Goal: Information Seeking & Learning: Compare options

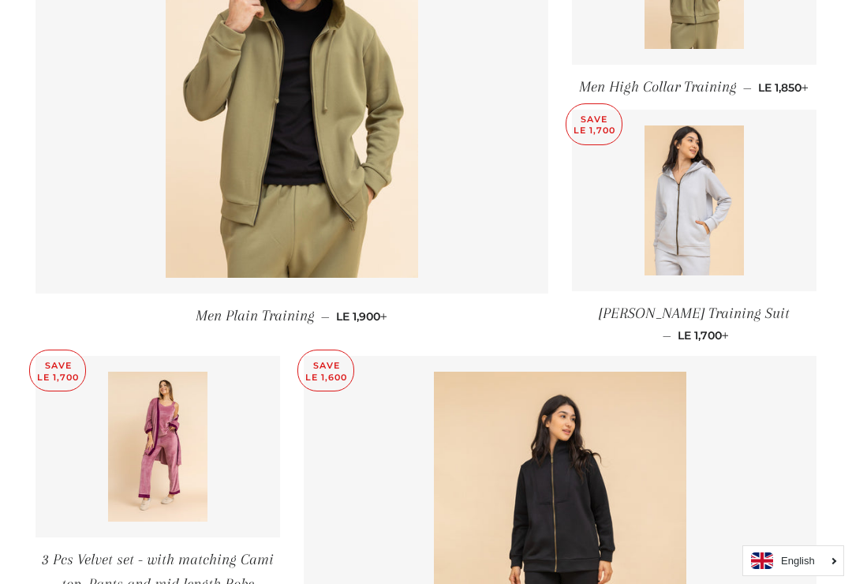
scroll to position [789, 0]
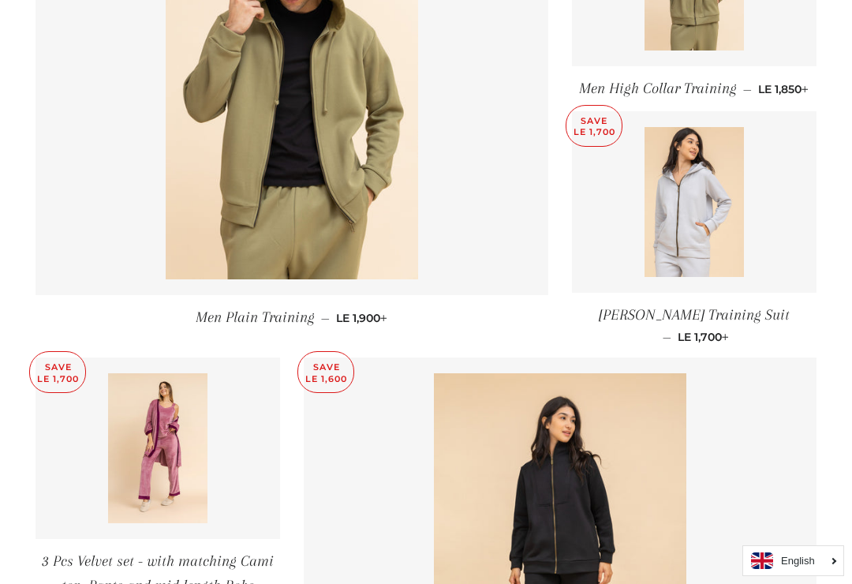
click at [692, 222] on img at bounding box center [694, 202] width 100 height 150
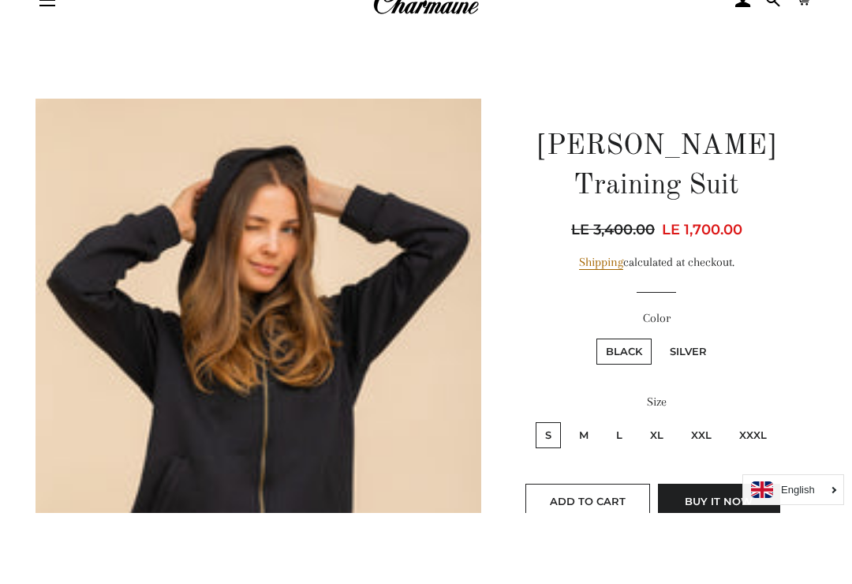
scroll to position [306, 0]
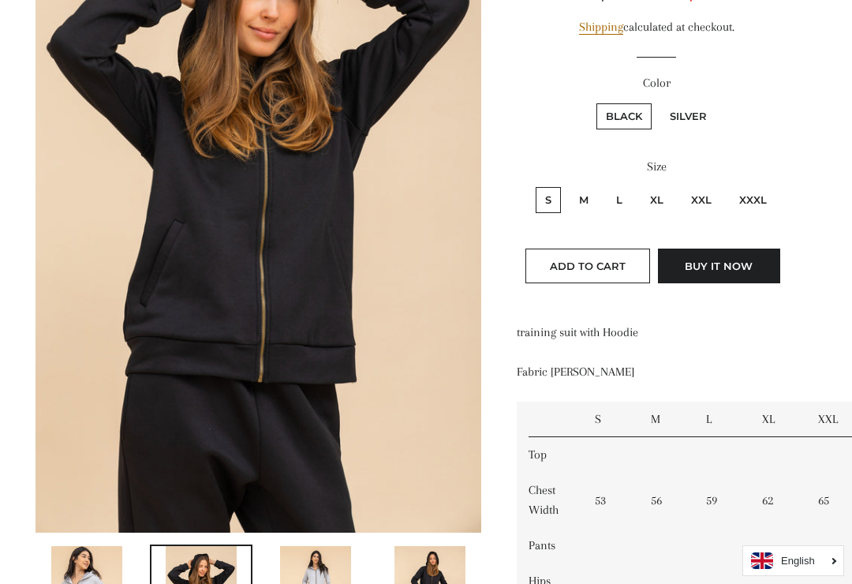
click at [661, 187] on label "XL" at bounding box center [656, 200] width 32 height 26
click at [639, 185] on input "XL" at bounding box center [638, 185] width 1 height 1
radio input "true"
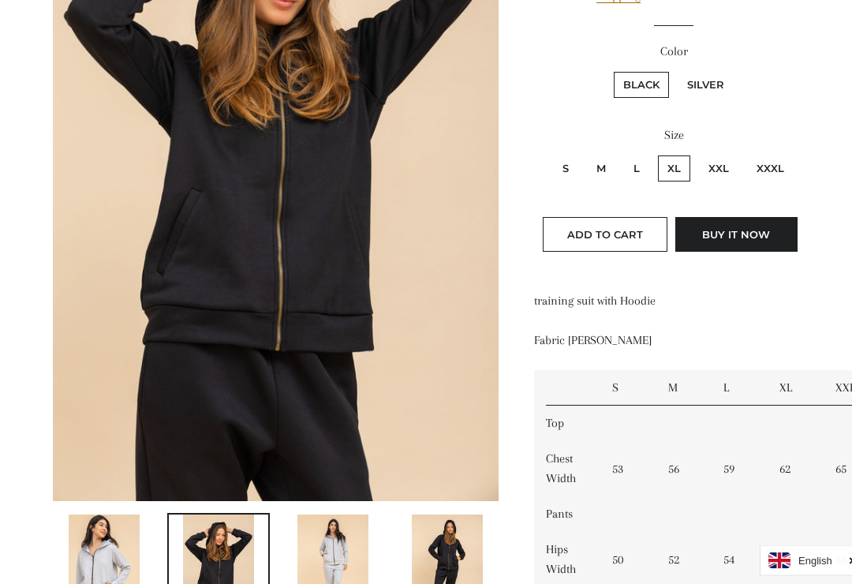
scroll to position [382, 0]
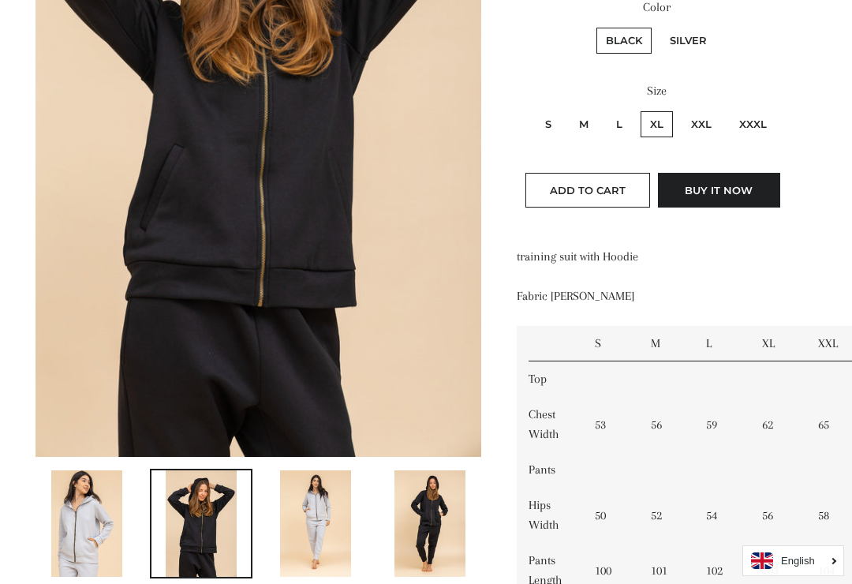
click at [337, 524] on img at bounding box center [315, 523] width 71 height 106
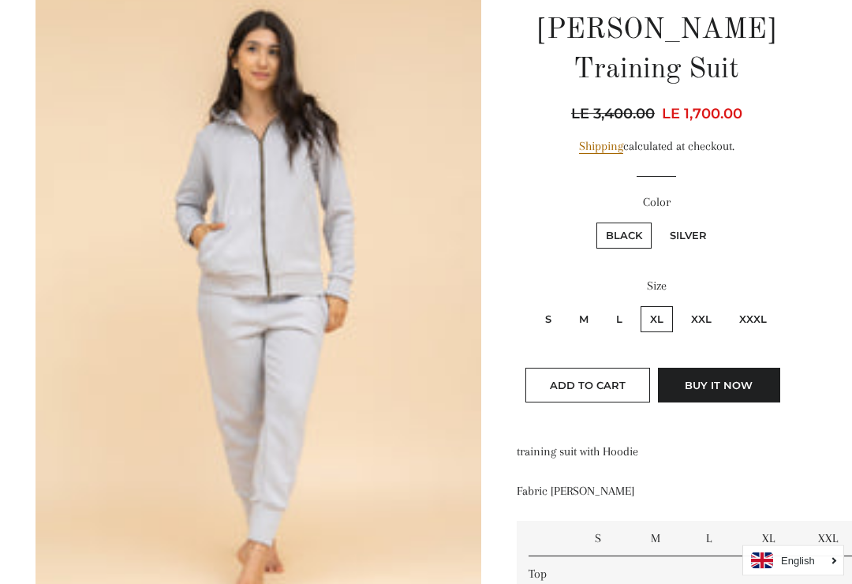
scroll to position [187, 0]
click at [698, 222] on label "Silver" at bounding box center [688, 235] width 56 height 26
click at [658, 220] on input "Silver" at bounding box center [658, 220] width 1 height 1
radio input "true"
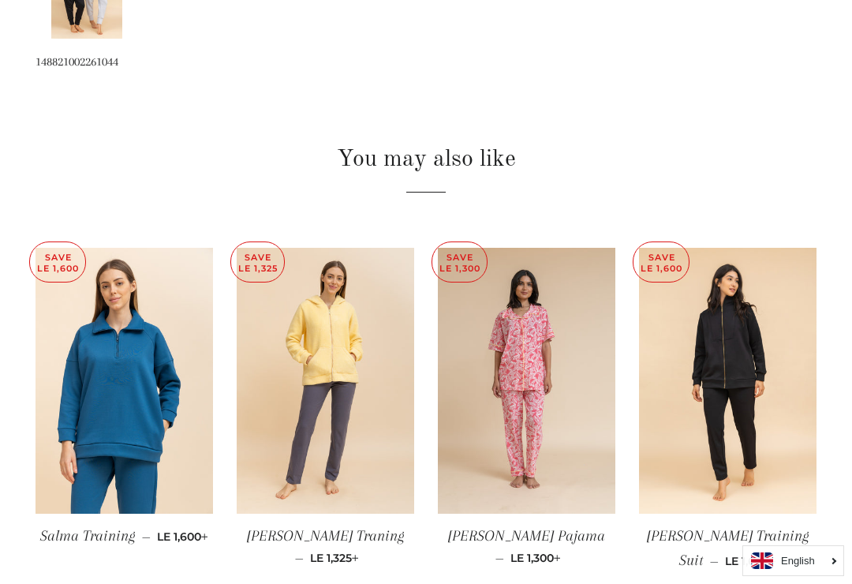
scroll to position [1035, 0]
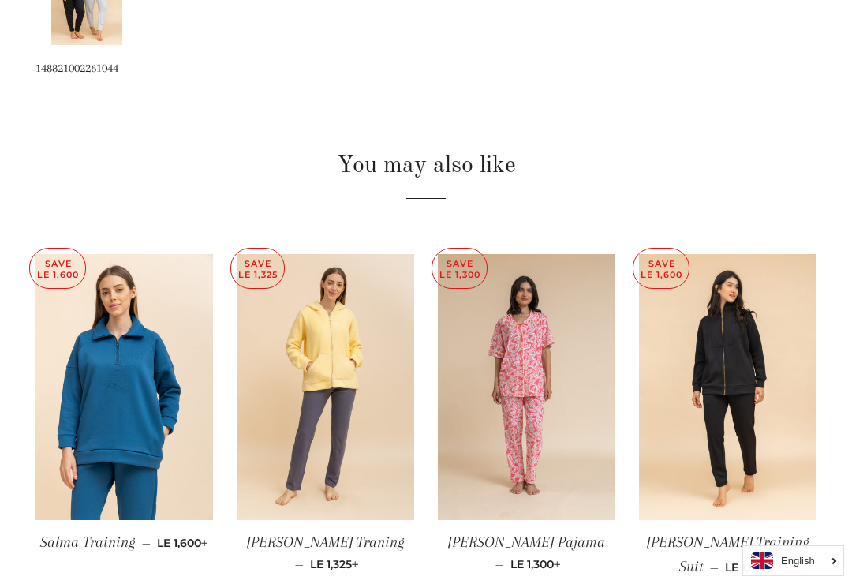
click at [140, 378] on img at bounding box center [123, 387] width 177 height 267
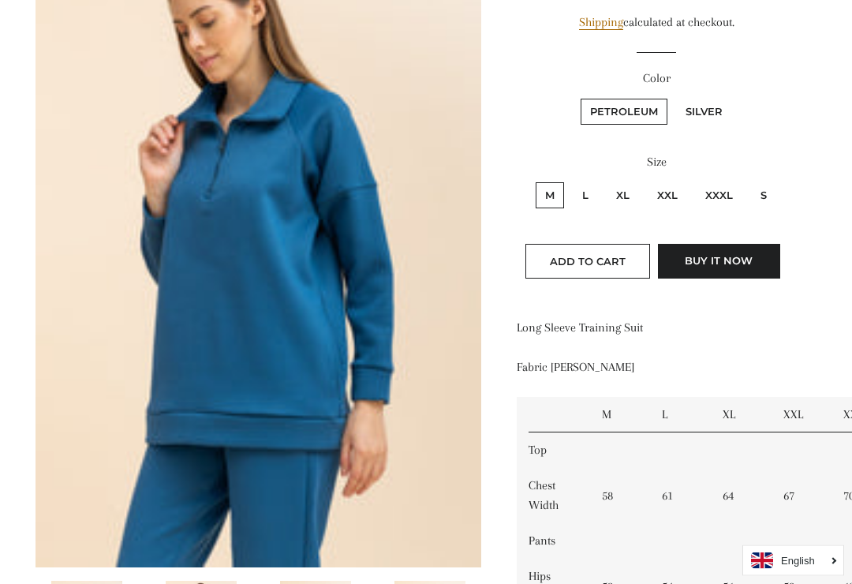
scroll to position [273, 0]
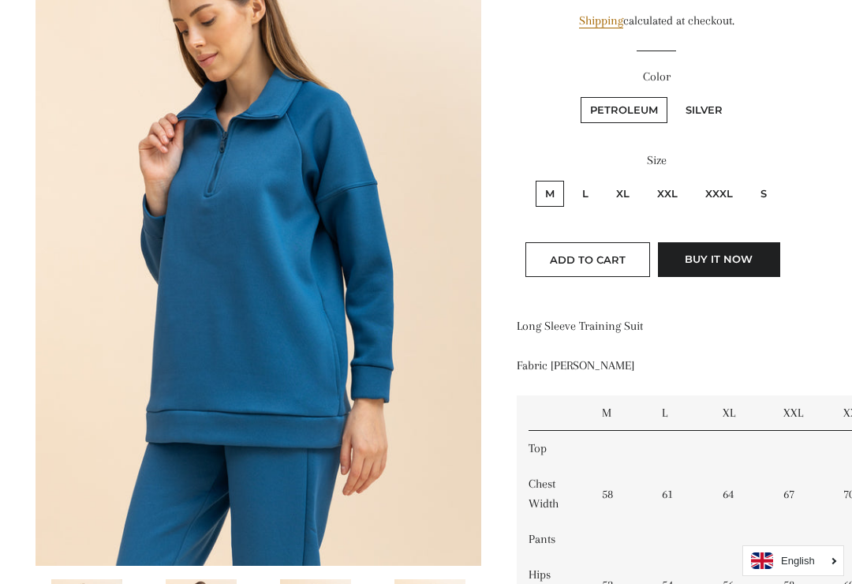
click at [626, 188] on label "XL" at bounding box center [622, 194] width 32 height 26
click at [605, 179] on input "XL" at bounding box center [604, 178] width 1 height 1
radio input "true"
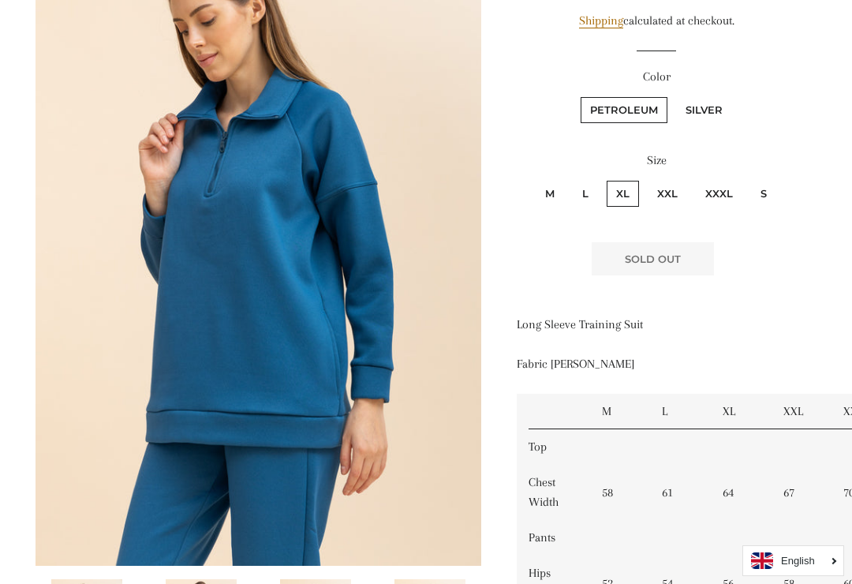
click at [720, 106] on label "Silver" at bounding box center [704, 110] width 56 height 26
click at [674, 95] on input "Silver" at bounding box center [673, 95] width 1 height 1
radio input "true"
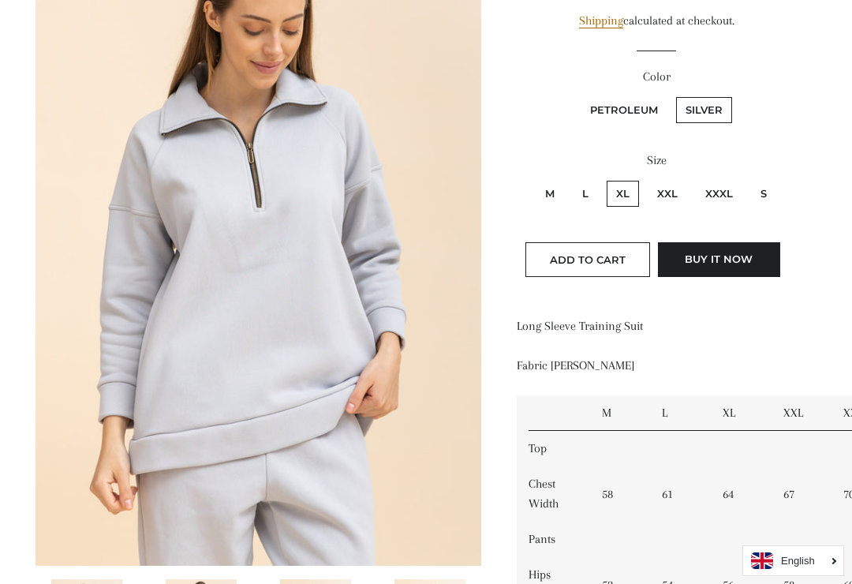
click at [626, 117] on label "Petroleum" at bounding box center [623, 110] width 87 height 26
click at [579, 95] on input "Petroleum" at bounding box center [578, 95] width 1 height 1
radio input "true"
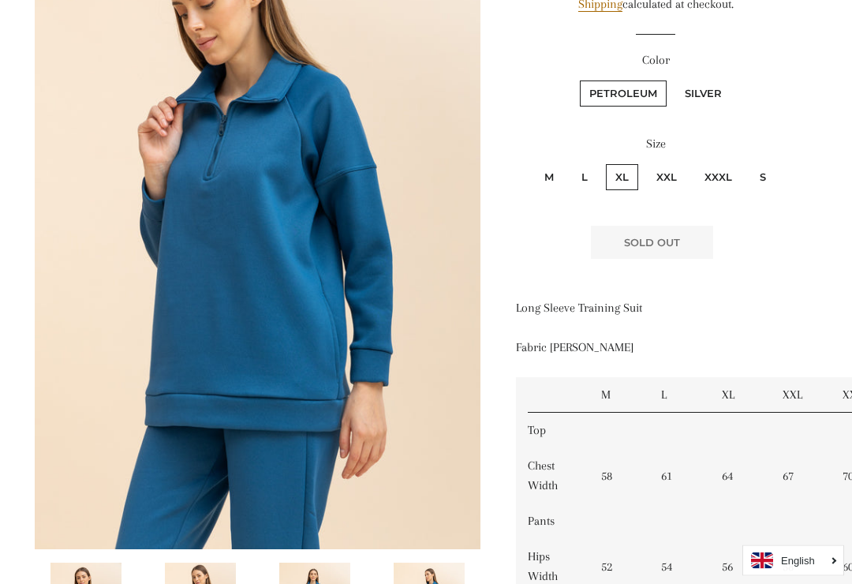
scroll to position [305, 1]
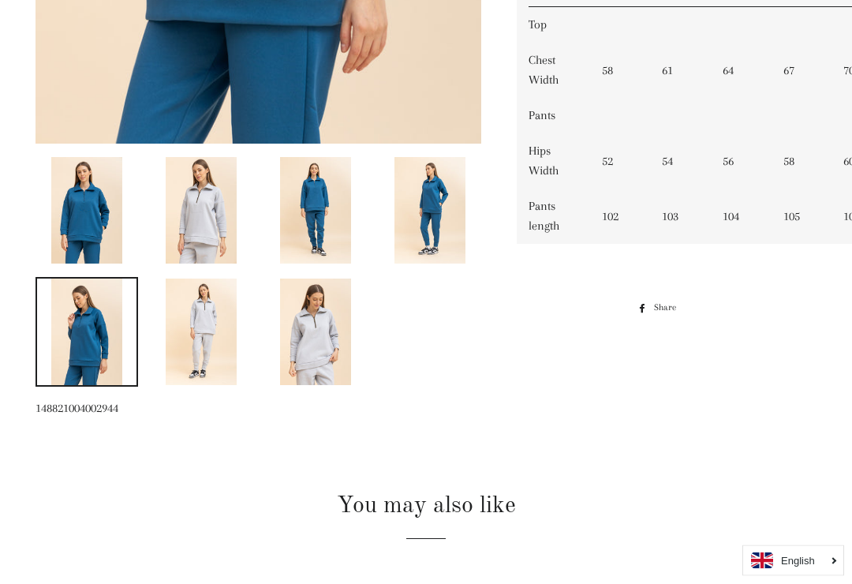
click at [321, 345] on img at bounding box center [315, 332] width 71 height 106
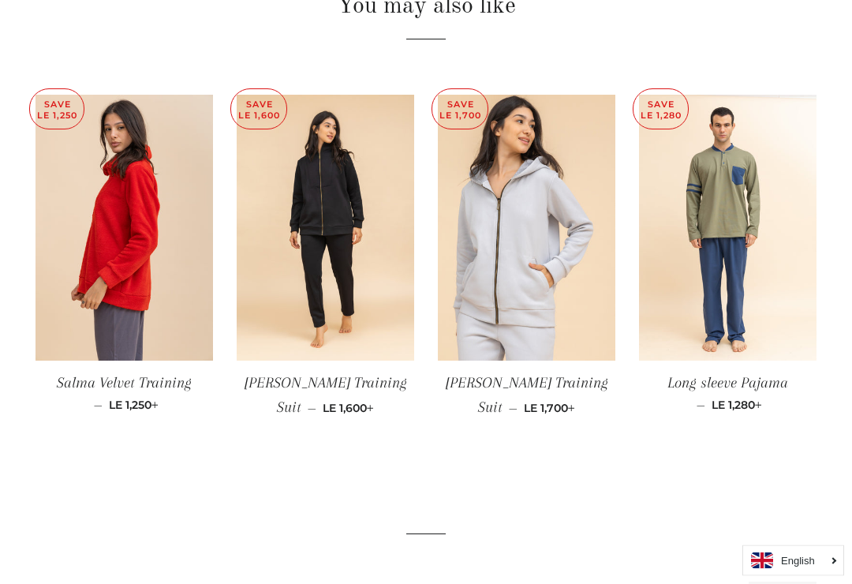
scroll to position [1194, 0]
click at [347, 238] on img at bounding box center [325, 228] width 177 height 267
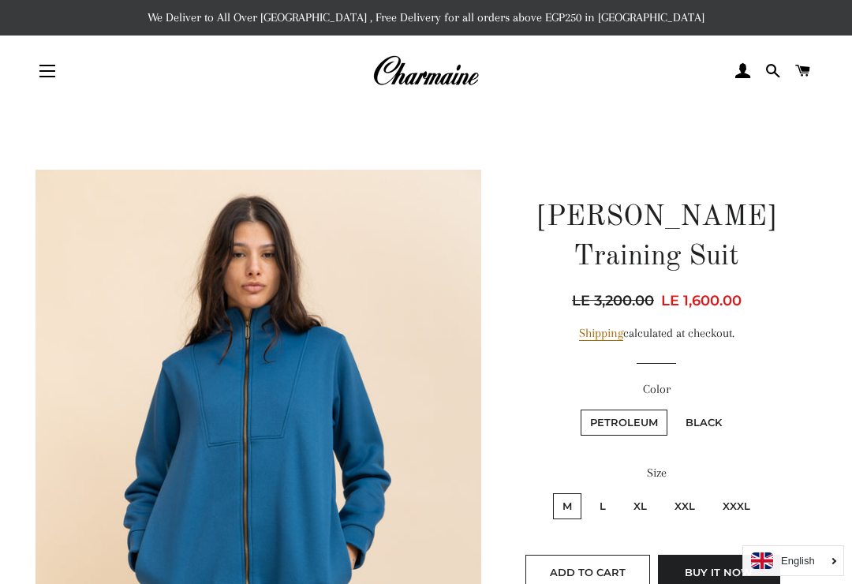
click at [647, 493] on label "XL" at bounding box center [640, 506] width 32 height 26
click at [622, 490] on input "XL" at bounding box center [621, 490] width 1 height 1
radio input "true"
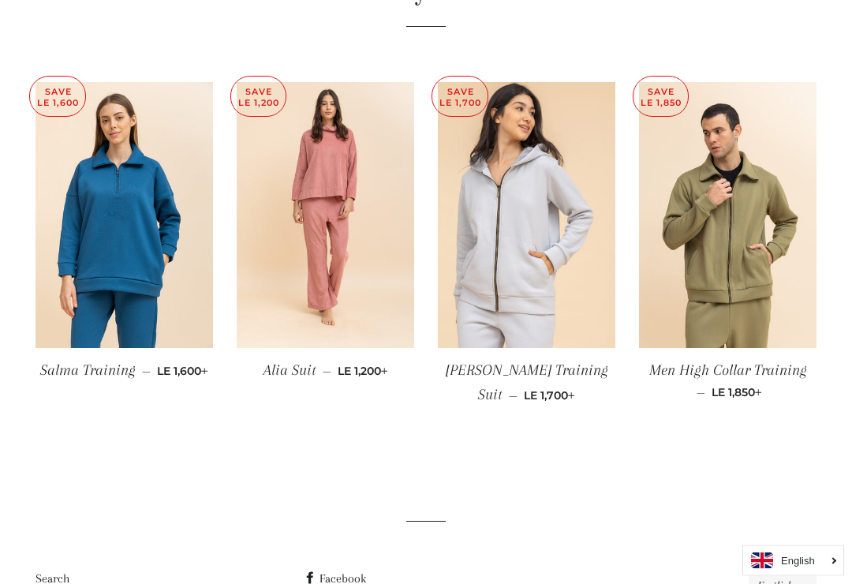
scroll to position [1206, 0]
click at [348, 214] on img at bounding box center [325, 215] width 177 height 267
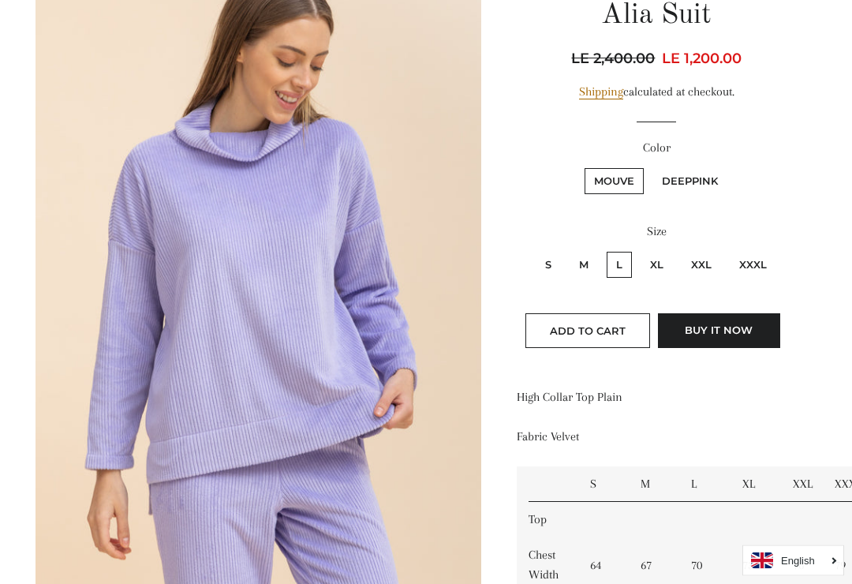
scroll to position [203, 0]
click at [690, 186] on label "DeepPink" at bounding box center [689, 180] width 75 height 26
click at [651, 166] on input "DeepPink" at bounding box center [650, 165] width 1 height 1
radio input "true"
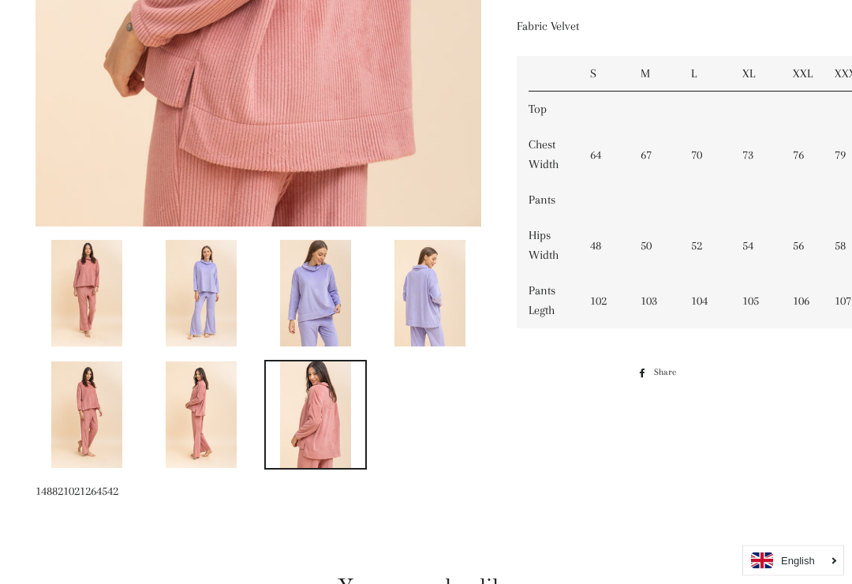
scroll to position [613, 0]
click at [327, 295] on img at bounding box center [315, 292] width 71 height 106
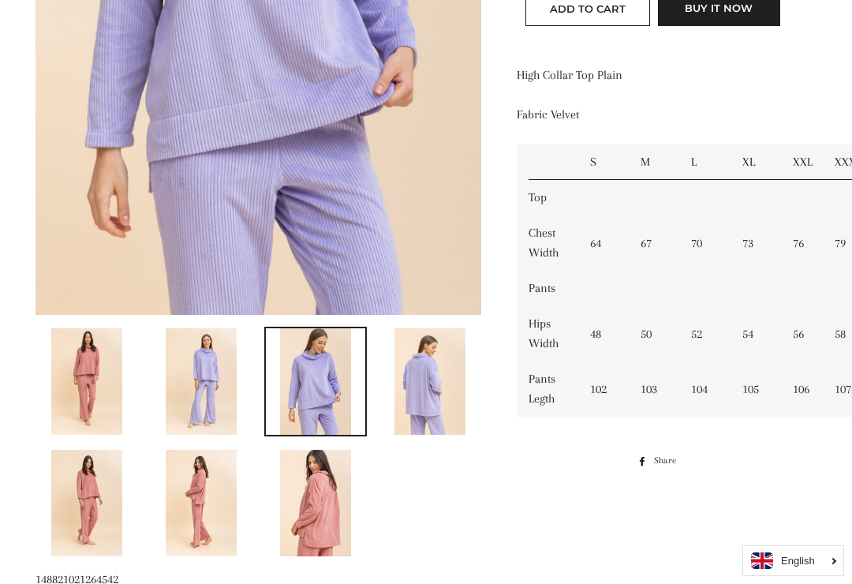
scroll to position [505, 0]
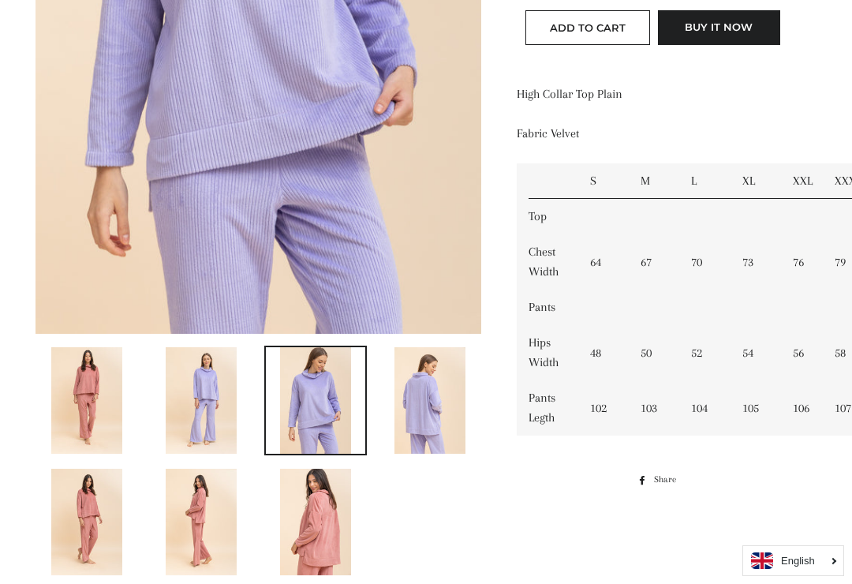
click at [426, 391] on img at bounding box center [429, 400] width 71 height 106
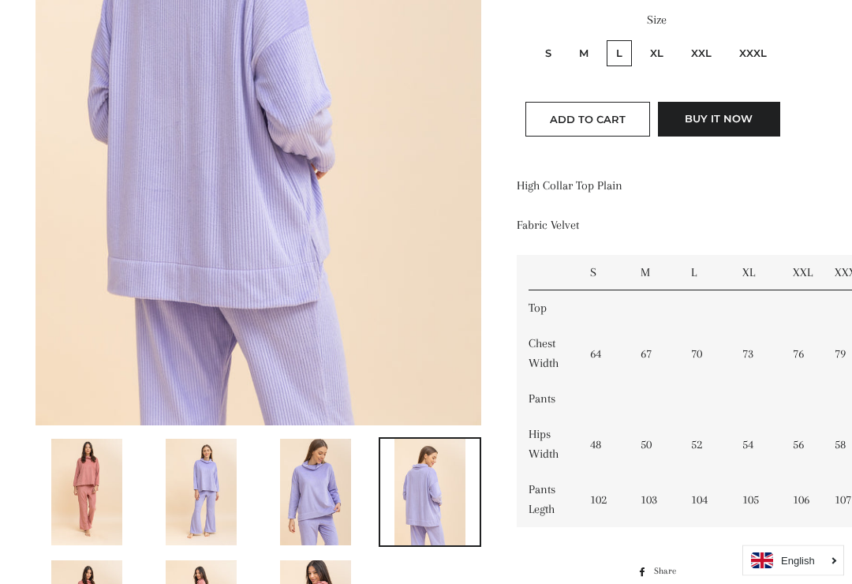
scroll to position [450, 0]
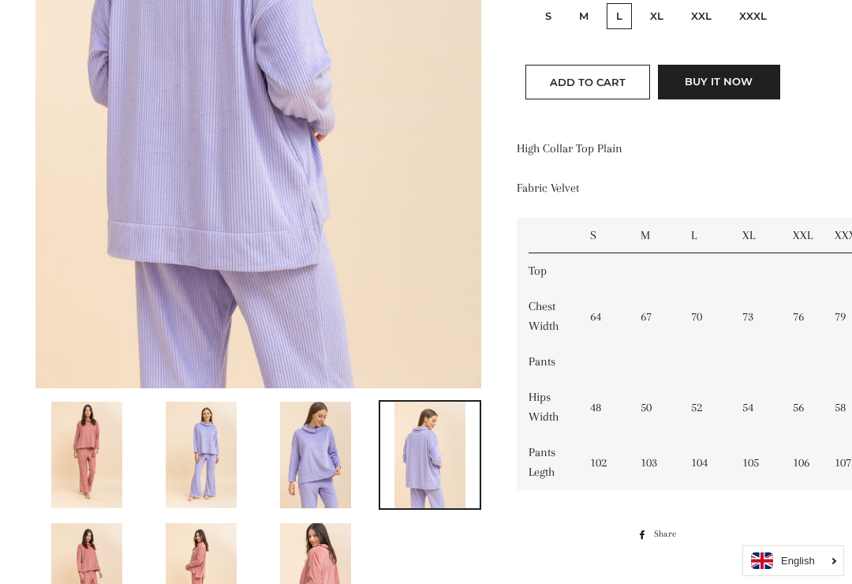
click at [222, 443] on img at bounding box center [201, 454] width 71 height 106
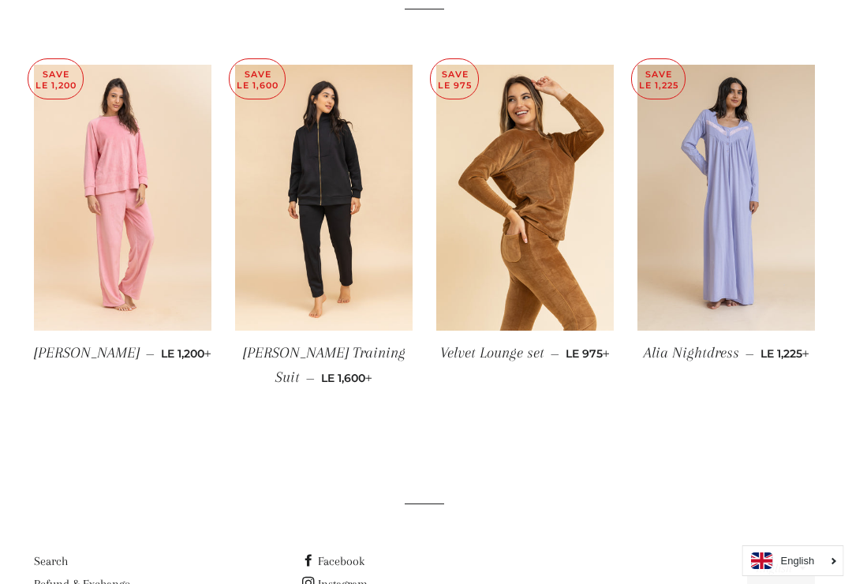
scroll to position [1224, 2]
click at [531, 192] on img at bounding box center [524, 198] width 177 height 267
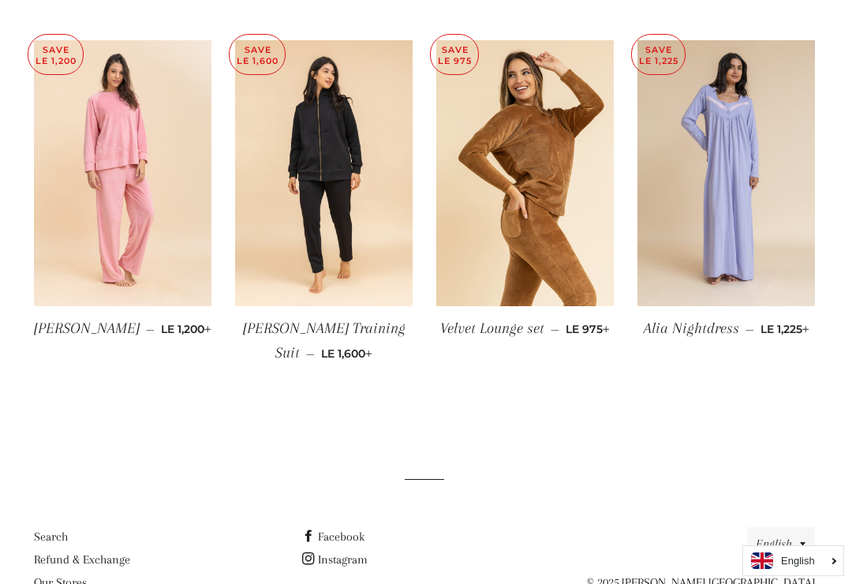
click at [749, 187] on img at bounding box center [725, 173] width 177 height 267
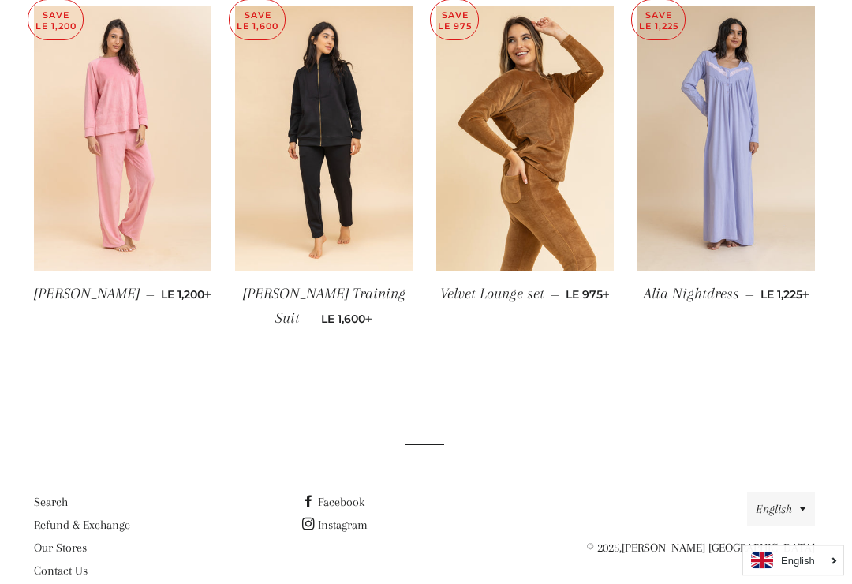
scroll to position [1284, 2]
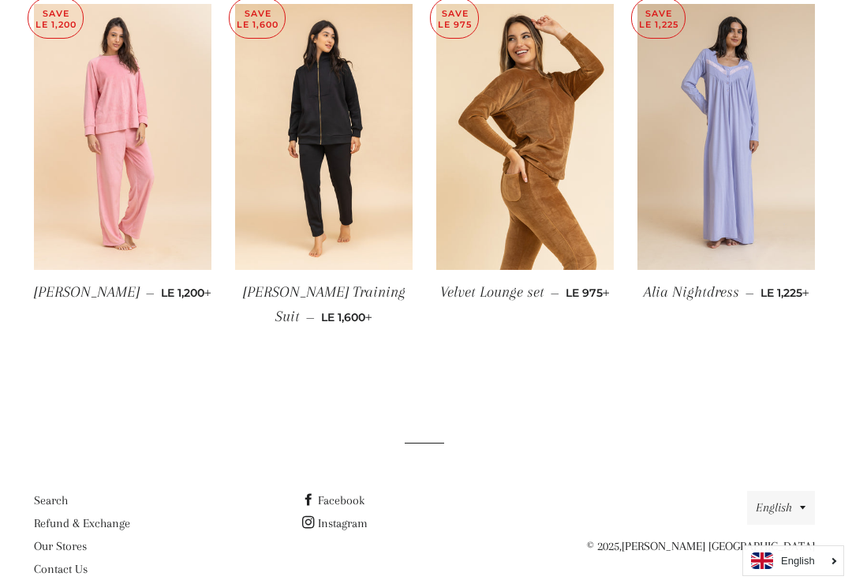
click at [67, 493] on link "Search" at bounding box center [51, 500] width 34 height 14
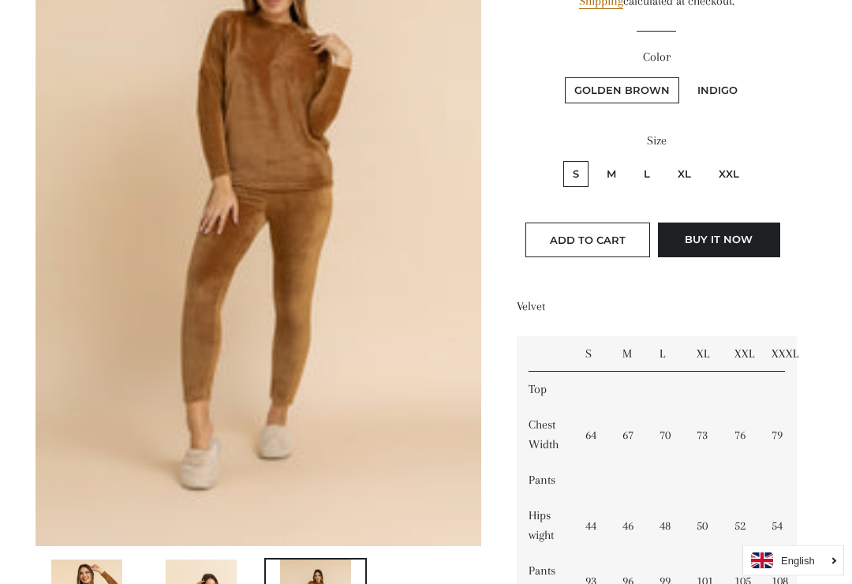
scroll to position [293, 0]
click at [724, 92] on label "Indigo" at bounding box center [717, 90] width 59 height 26
click at [686, 76] on input "Indigo" at bounding box center [685, 75] width 1 height 1
radio input "true"
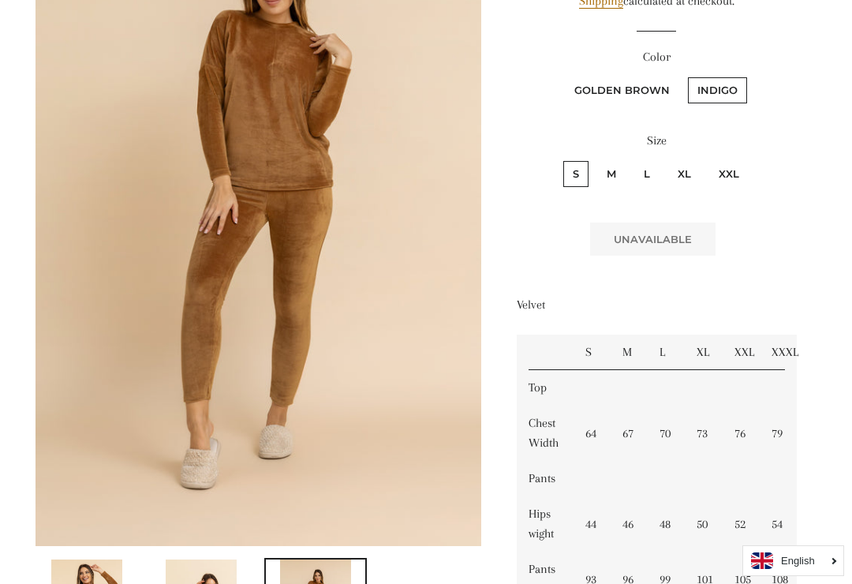
click at [725, 92] on label "Indigo" at bounding box center [717, 90] width 59 height 26
click at [686, 76] on input "Indigo" at bounding box center [685, 75] width 1 height 1
click at [630, 84] on label "Golden Brown" at bounding box center [622, 90] width 114 height 26
click at [563, 76] on Brown "Golden Brown" at bounding box center [562, 75] width 1 height 1
radio Brown "true"
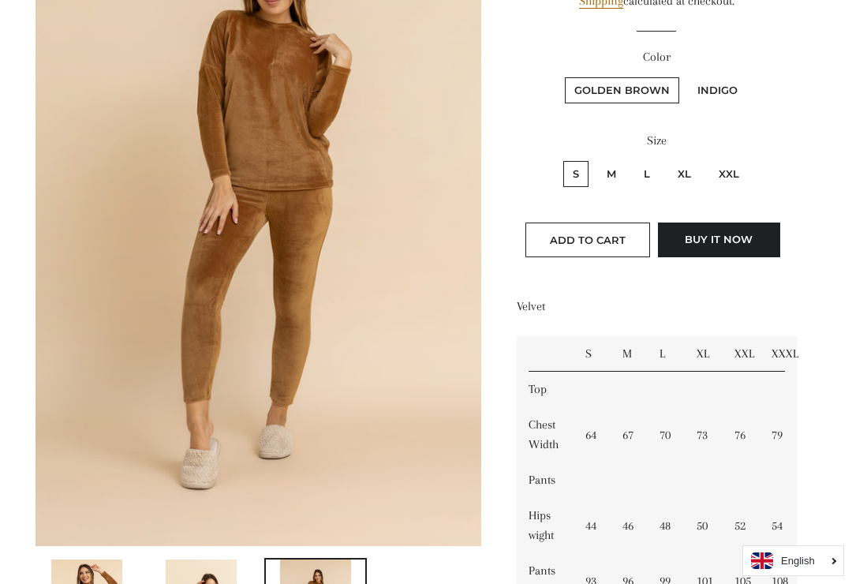
click at [721, 93] on label "Indigo" at bounding box center [717, 90] width 59 height 26
click at [686, 76] on input "Indigo" at bounding box center [685, 75] width 1 height 1
radio input "true"
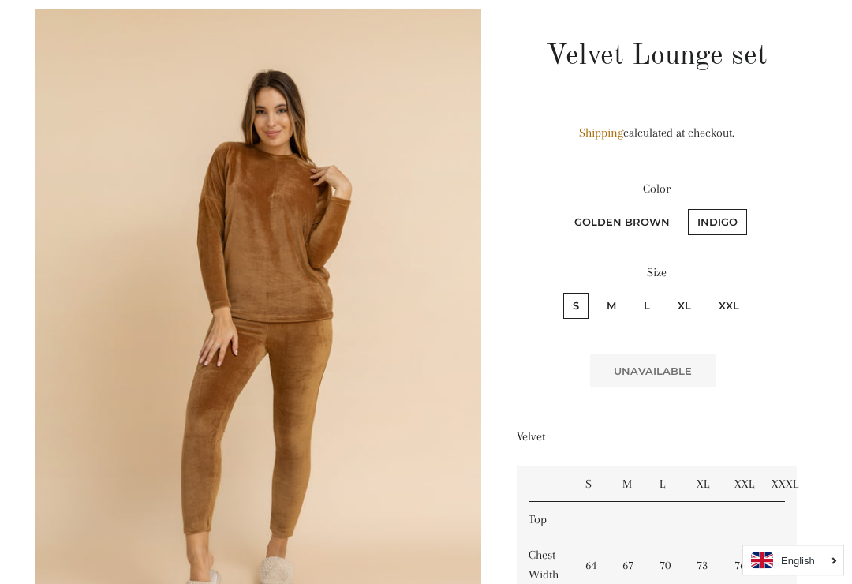
scroll to position [161, 0]
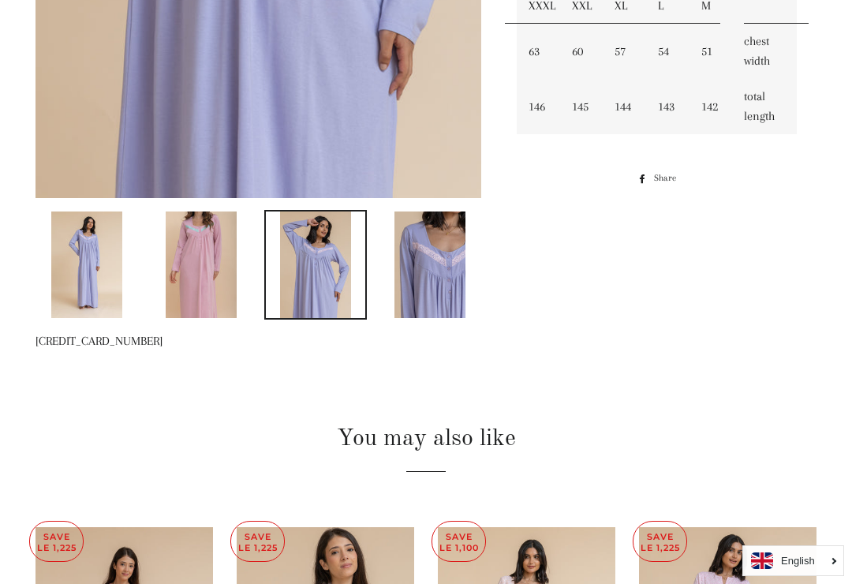
scroll to position [645, 0]
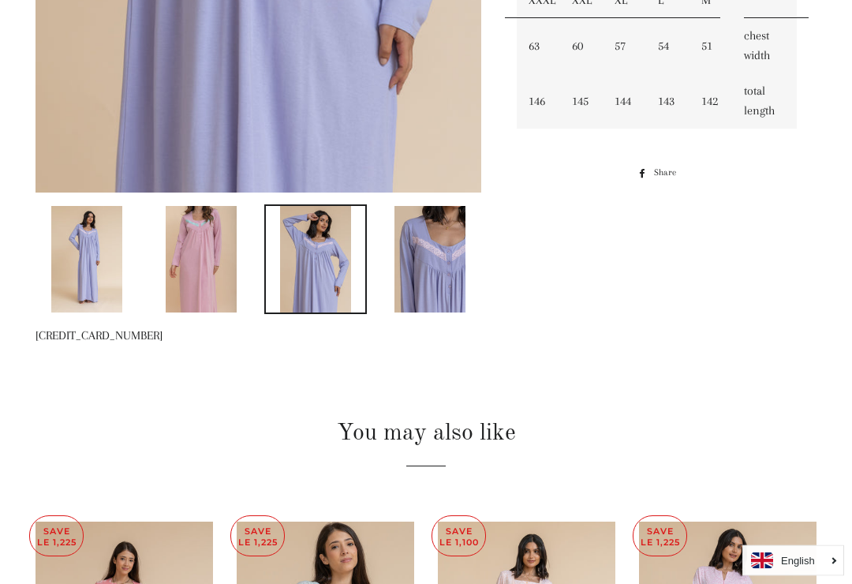
click at [204, 268] on img at bounding box center [201, 260] width 71 height 106
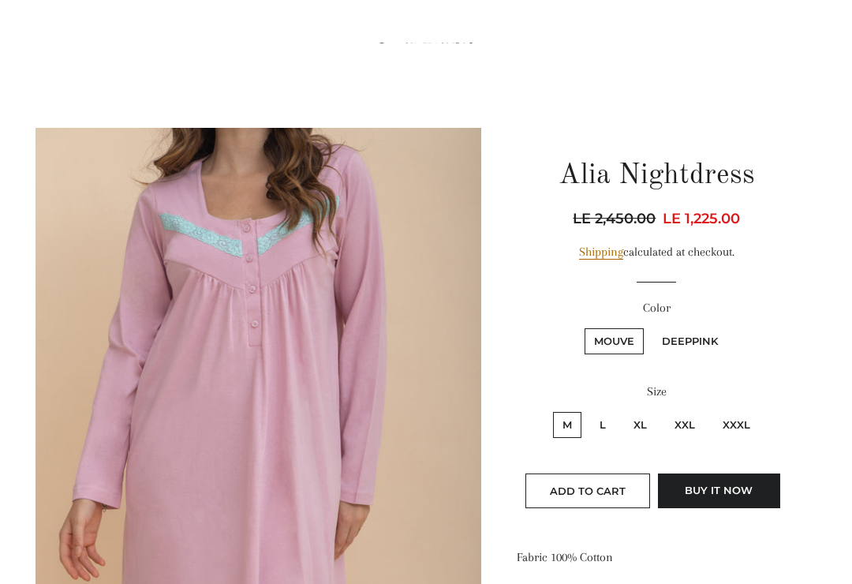
scroll to position [0, 0]
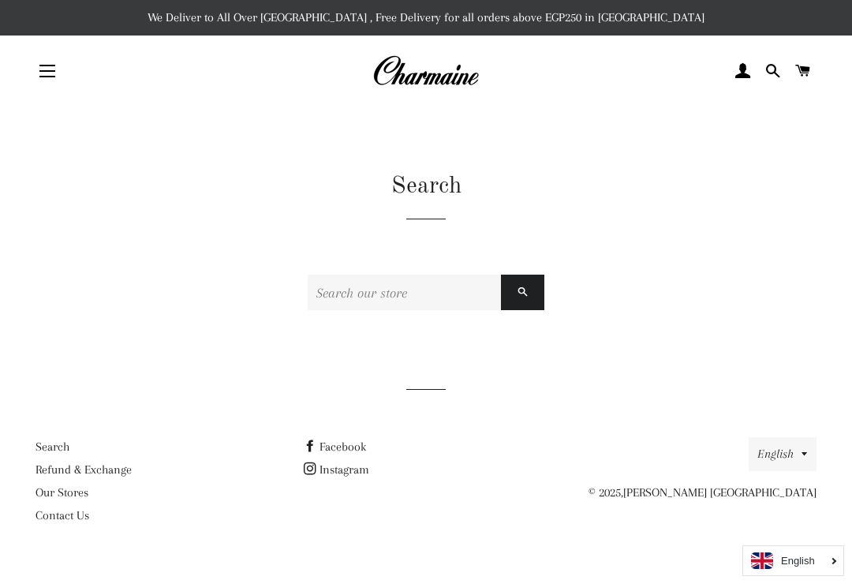
click at [329, 294] on input "Search our store" at bounding box center [404, 291] width 193 height 35
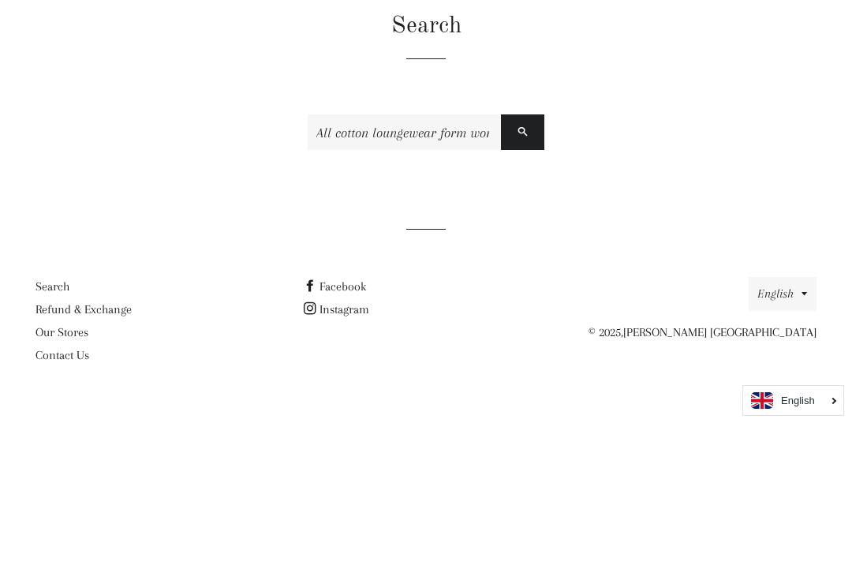
click at [522, 274] on button "Search" at bounding box center [522, 291] width 43 height 35
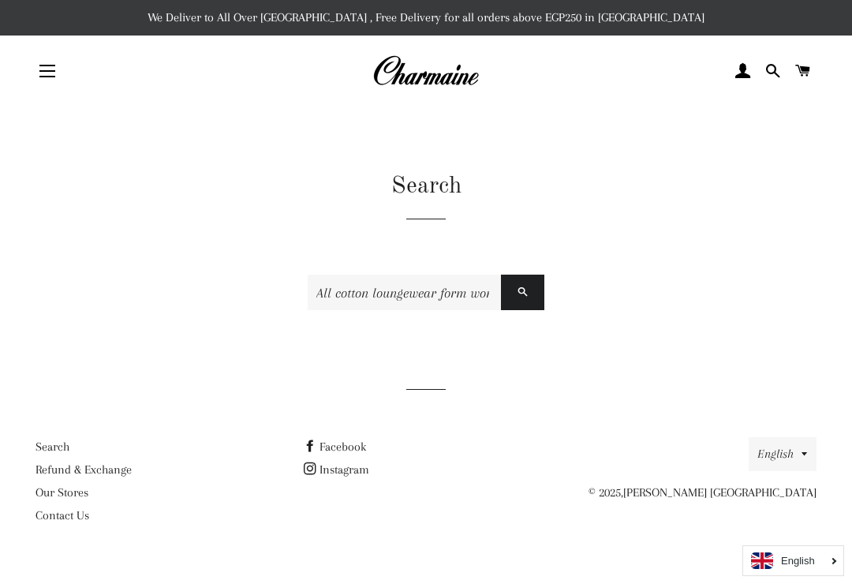
click at [498, 290] on input "All cotton loungewear form women" at bounding box center [404, 291] width 193 height 35
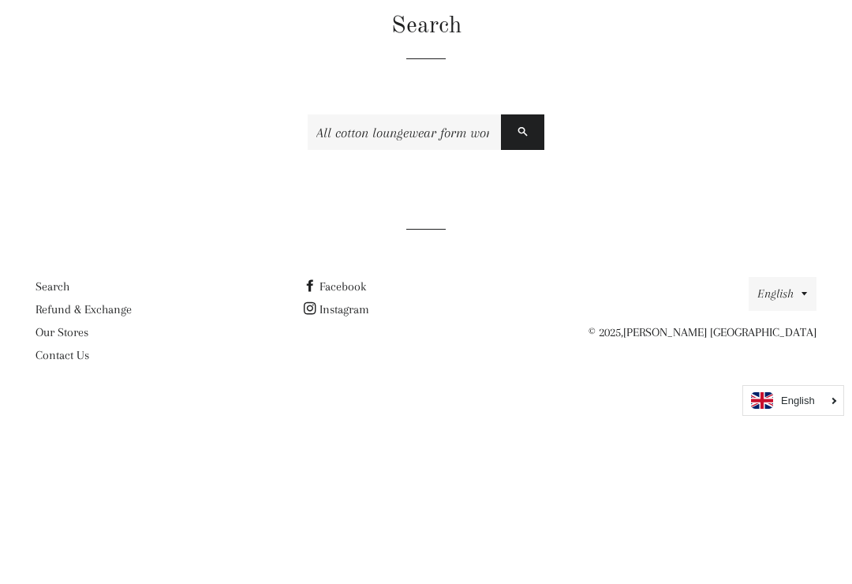
type input "All cotton loungewear form women long"
click at [522, 274] on button "Search" at bounding box center [522, 291] width 43 height 35
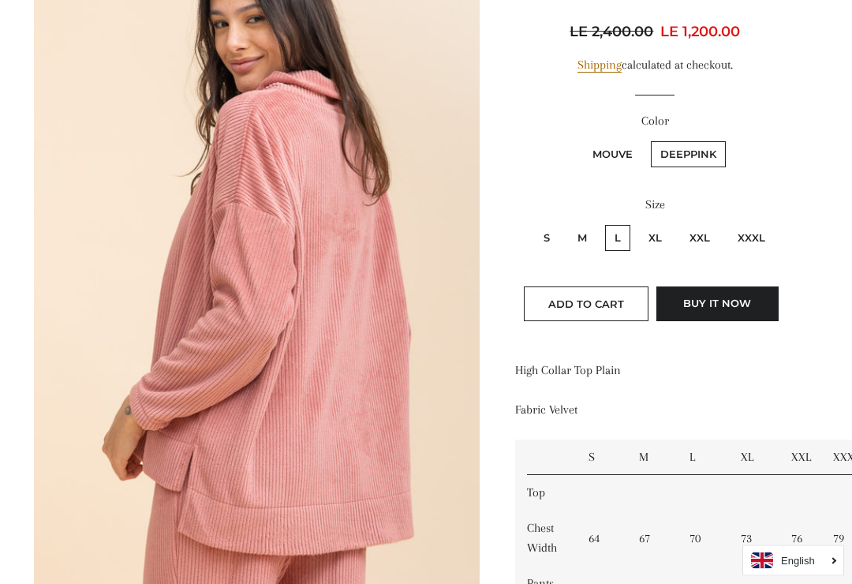
scroll to position [227, 2]
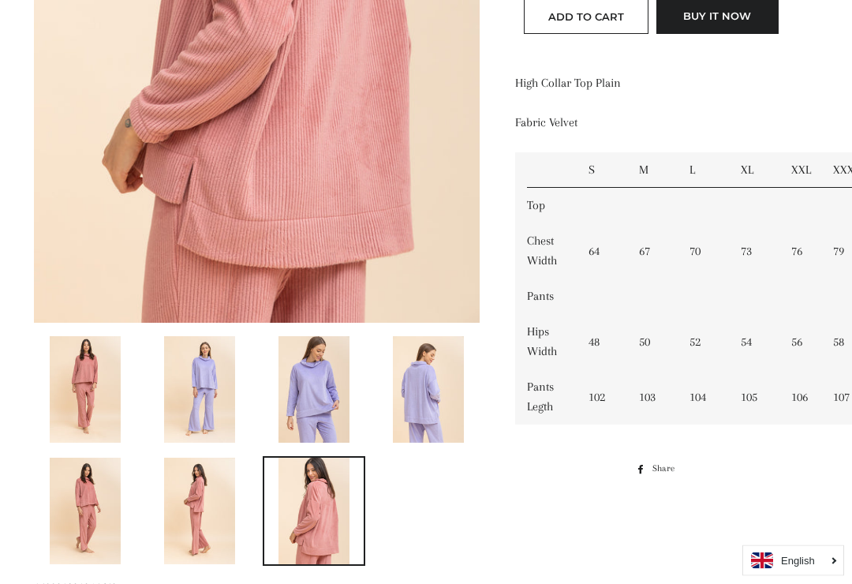
click at [313, 392] on img at bounding box center [313, 390] width 71 height 106
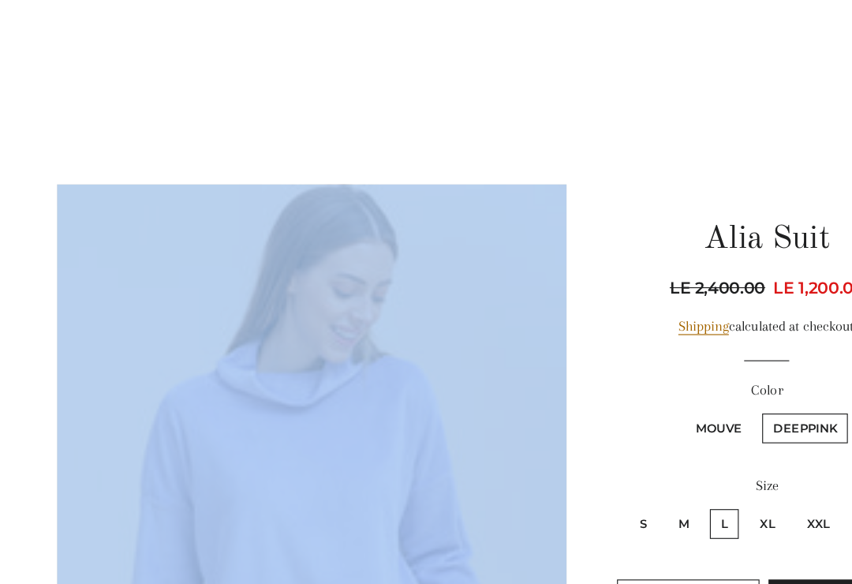
scroll to position [0, 0]
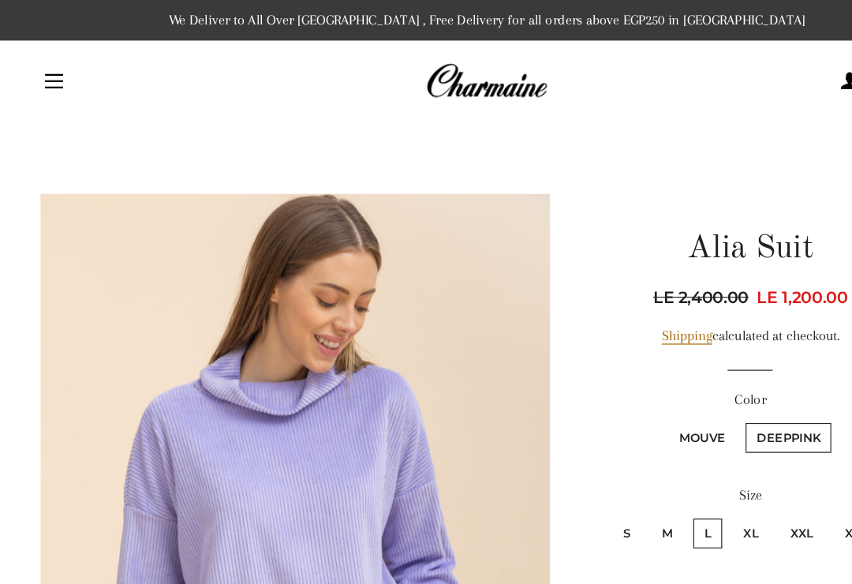
click at [555, 279] on div "Regular price LE 2,400.00 Sale price LE 1,200.00 Unit price / per Shipping calc…" at bounding box center [656, 403] width 280 height 308
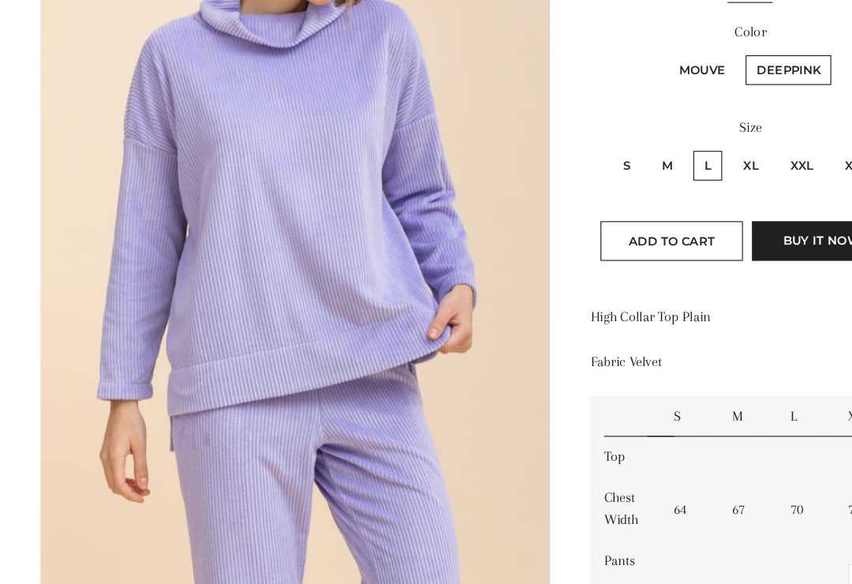
scroll to position [270, 0]
click at [658, 183] on label "XL" at bounding box center [656, 196] width 32 height 26
click at [639, 181] on input "XL" at bounding box center [638, 181] width 1 height 1
radio input "true"
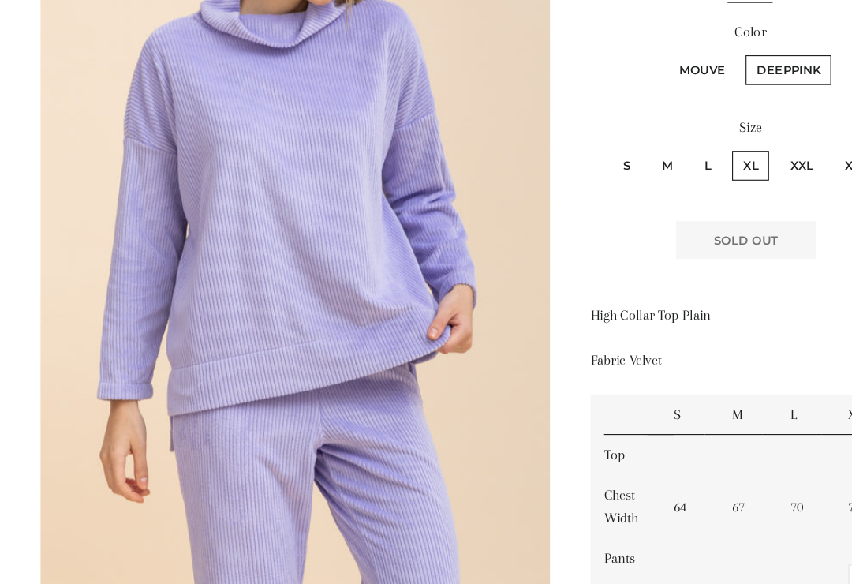
click at [621, 99] on label "Mouve" at bounding box center [613, 112] width 59 height 26
click at [583, 97] on input "Mouve" at bounding box center [582, 97] width 1 height 1
radio input "true"
click at [611, 99] on label "Mouve" at bounding box center [613, 112] width 59 height 26
click at [583, 97] on input "Mouve" at bounding box center [582, 97] width 1 height 1
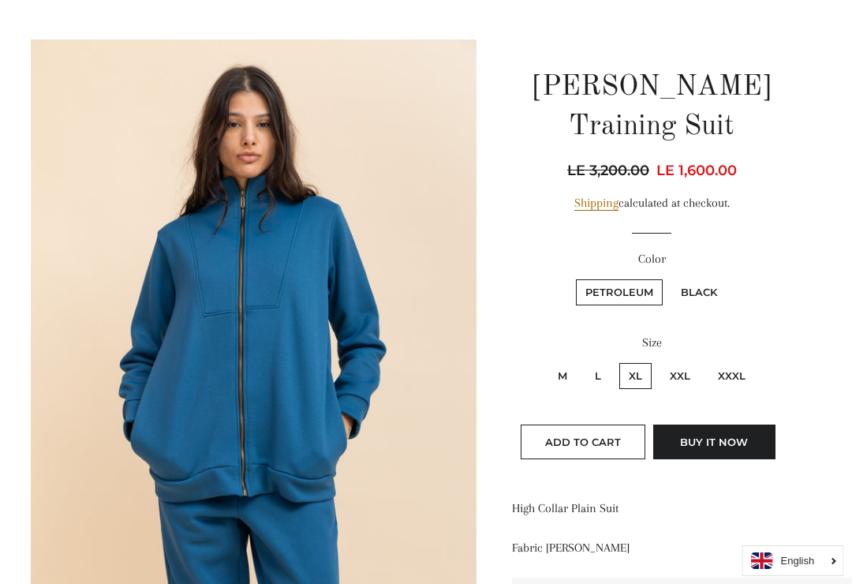
scroll to position [0, 4]
